Goal: Task Accomplishment & Management: Manage account settings

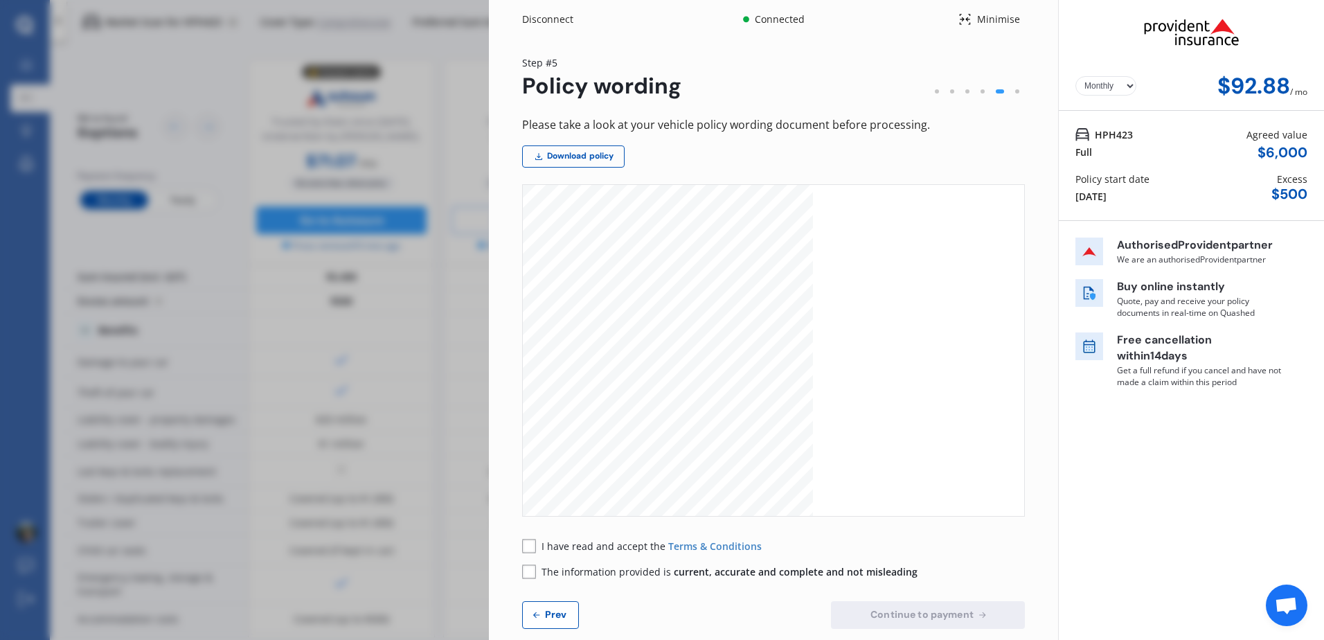
select select "Monthly"
click at [1157, 490] on div "Yearly Monthly $92.88 / mo HPH423 Full Agreed value $ 6,000 Policy start date […" at bounding box center [1191, 331] width 266 height 662
click at [278, 46] on div "Disconnect Connected Minimise Yearly Monthly $92.88 / mo Step # 5 Policy wordin…" at bounding box center [662, 320] width 1324 height 640
click at [972, 17] on div "Minimise" at bounding box center [998, 19] width 53 height 14
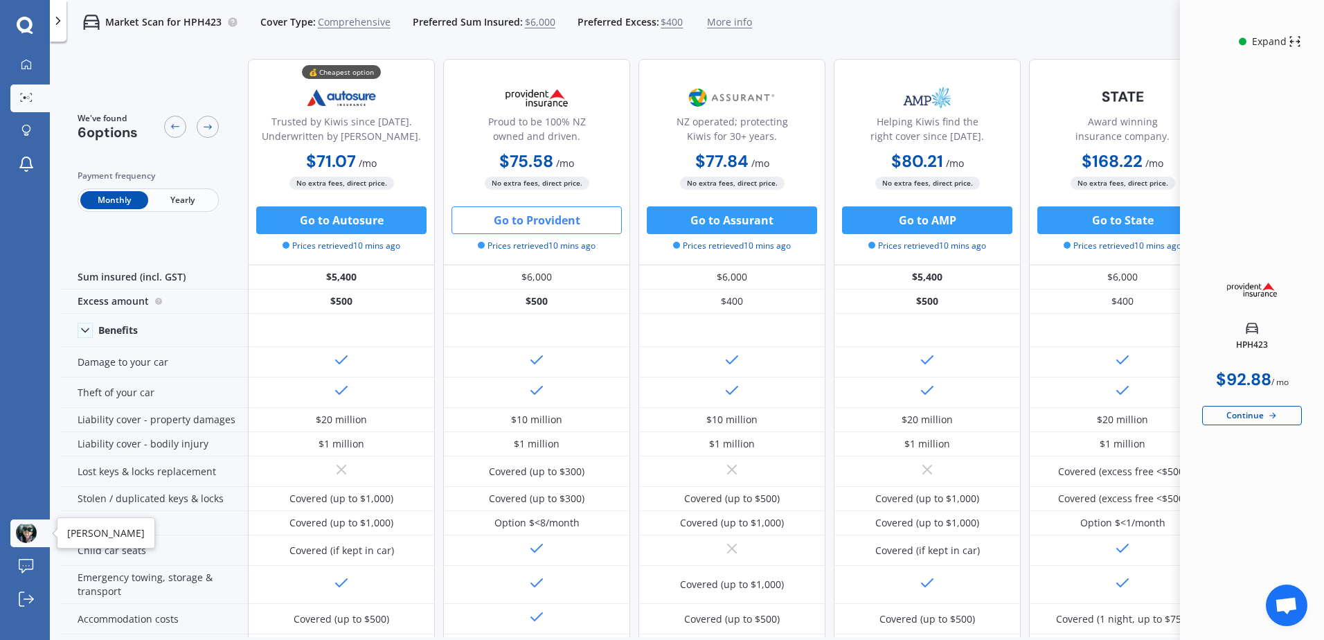
click at [36, 530] on img at bounding box center [26, 532] width 21 height 21
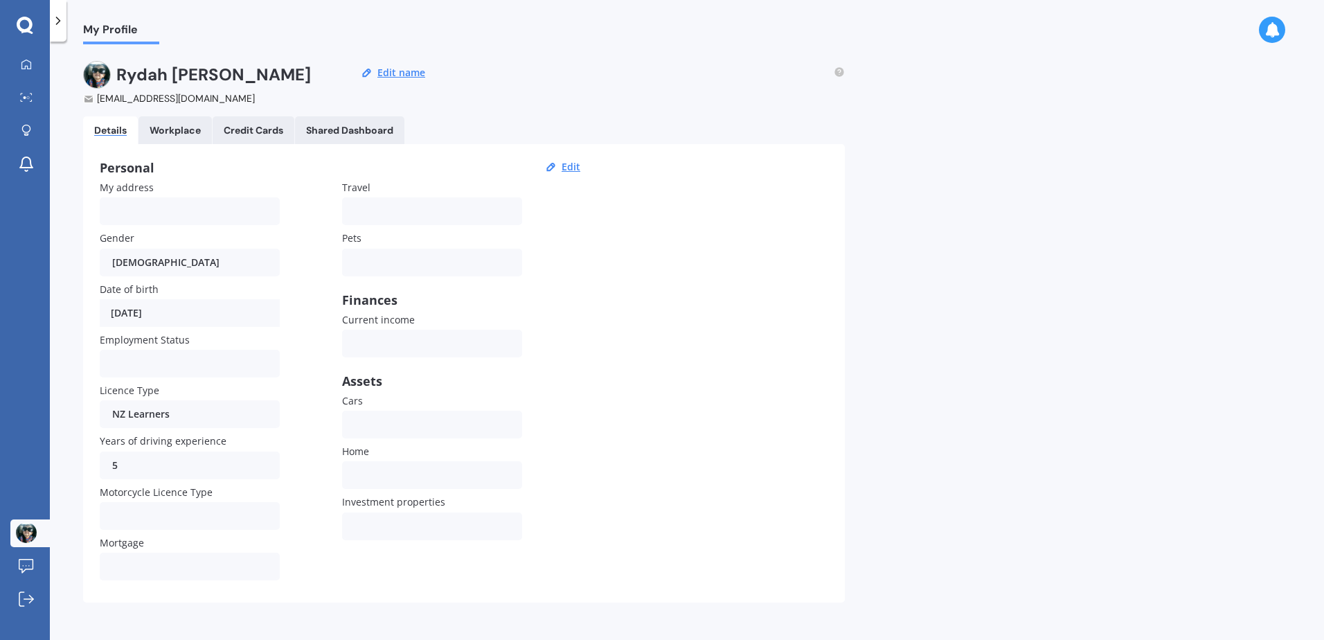
click at [1275, 33] on icon at bounding box center [1272, 29] width 15 height 15
click at [34, 601] on div at bounding box center [26, 599] width 21 height 17
